Goal: Task Accomplishment & Management: Use online tool/utility

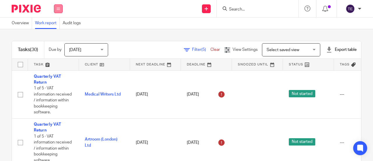
click at [55, 10] on button at bounding box center [58, 8] width 9 height 9
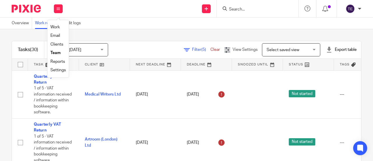
click at [59, 42] on link "Clients" at bounding box center [56, 44] width 13 height 4
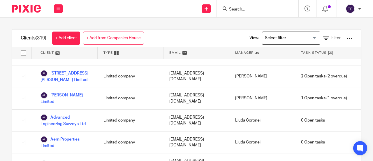
scroll to position [185, 0]
click at [341, 33] on div "View: Loading... Filter" at bounding box center [297, 37] width 112 height 17
click at [347, 38] on div at bounding box center [350, 38] width 6 height 6
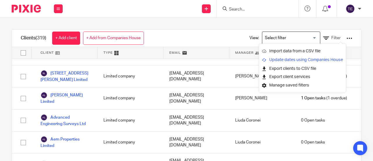
click at [292, 57] on link "Update dates using Companies House" at bounding box center [302, 59] width 81 height 9
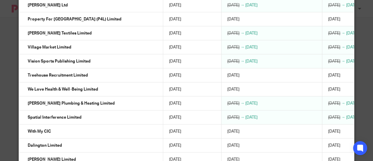
scroll to position [807, 0]
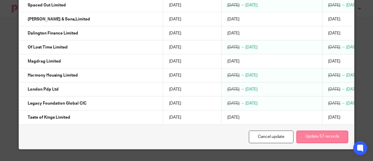
click at [313, 141] on button "Update 57 records" at bounding box center [322, 136] width 52 height 13
